Goal: Task Accomplishment & Management: Manage account settings

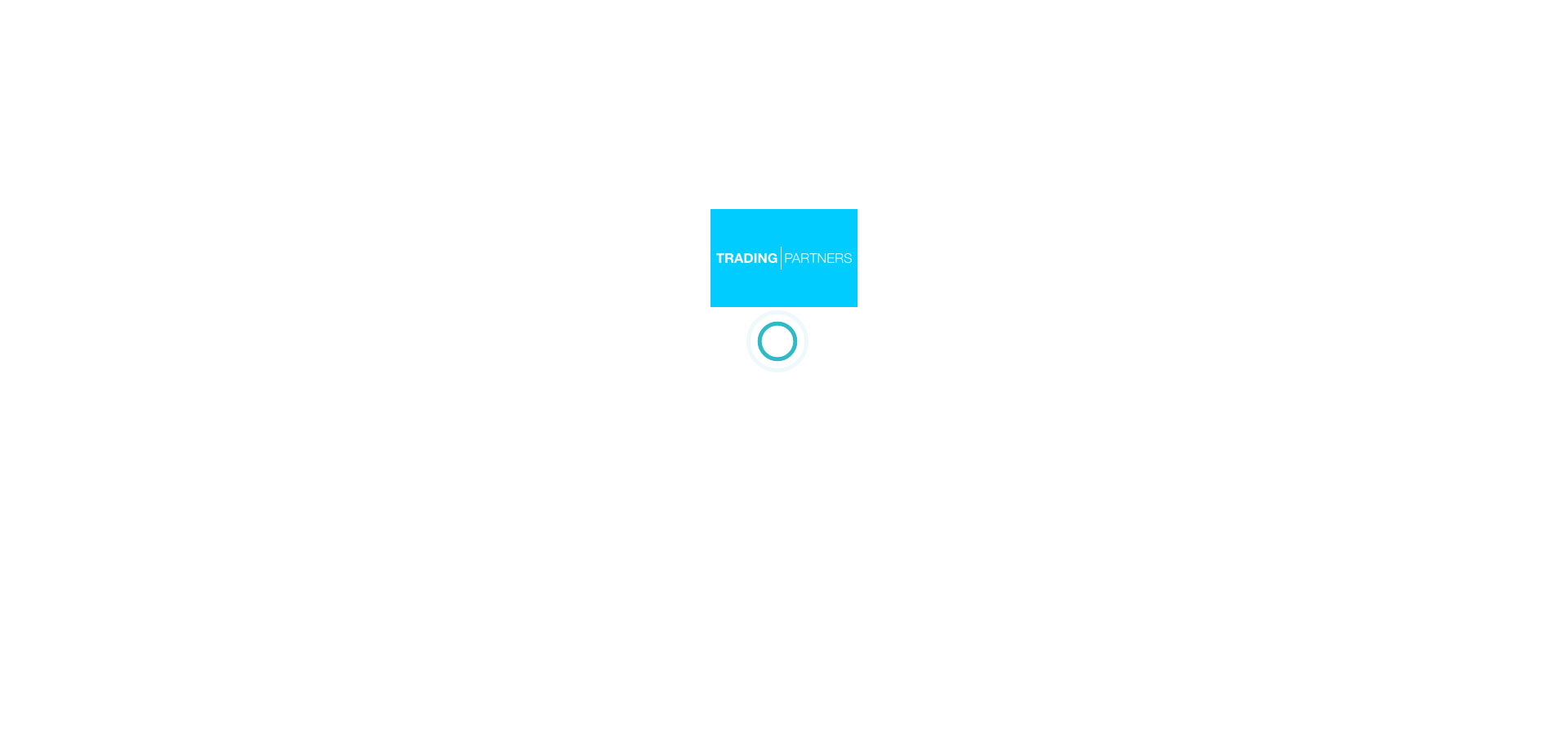
click at [486, 225] on div at bounding box center [784, 372] width 1568 height 744
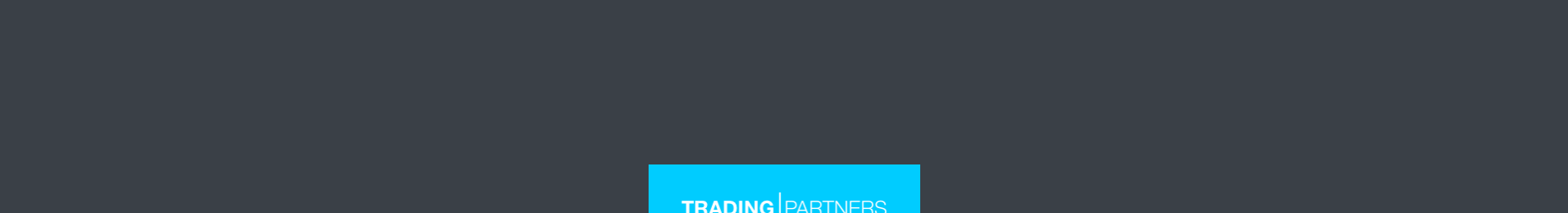
click at [166, 59] on div "LOGIN Email address Password LOGIN Please wait..." at bounding box center [784, 194] width 1568 height 388
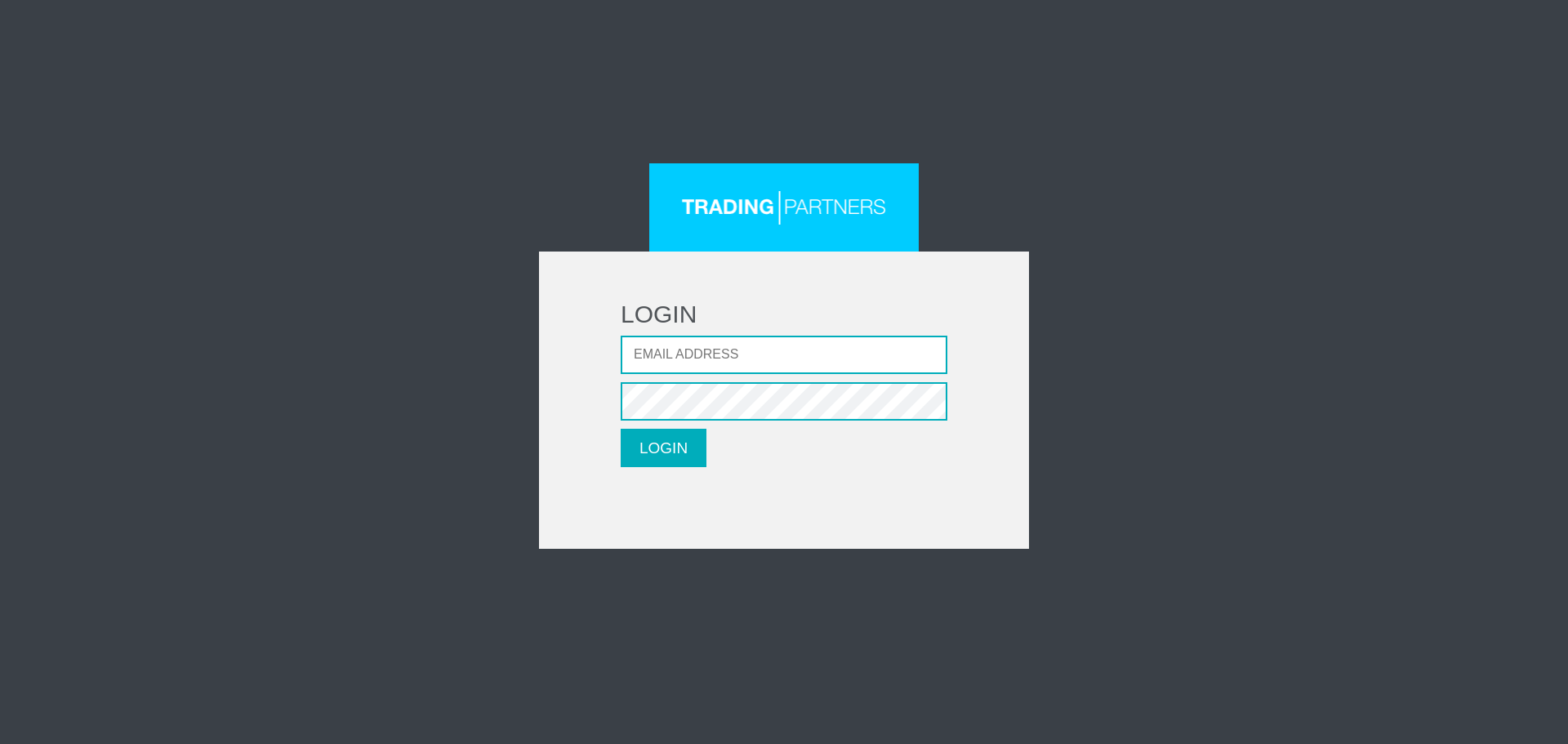
click at [1243, 211] on div "LOGIN Email address Password LOGIN Please wait..." at bounding box center [784, 356] width 955 height 386
click at [1214, 211] on div "LOGIN Email address Password LOGIN Please wait..." at bounding box center [784, 356] width 955 height 386
click at [1264, 198] on div "LOGIN Email address Password LOGIN Please wait..." at bounding box center [784, 192] width 1568 height 386
